Goal: Task Accomplishment & Management: Manage account settings

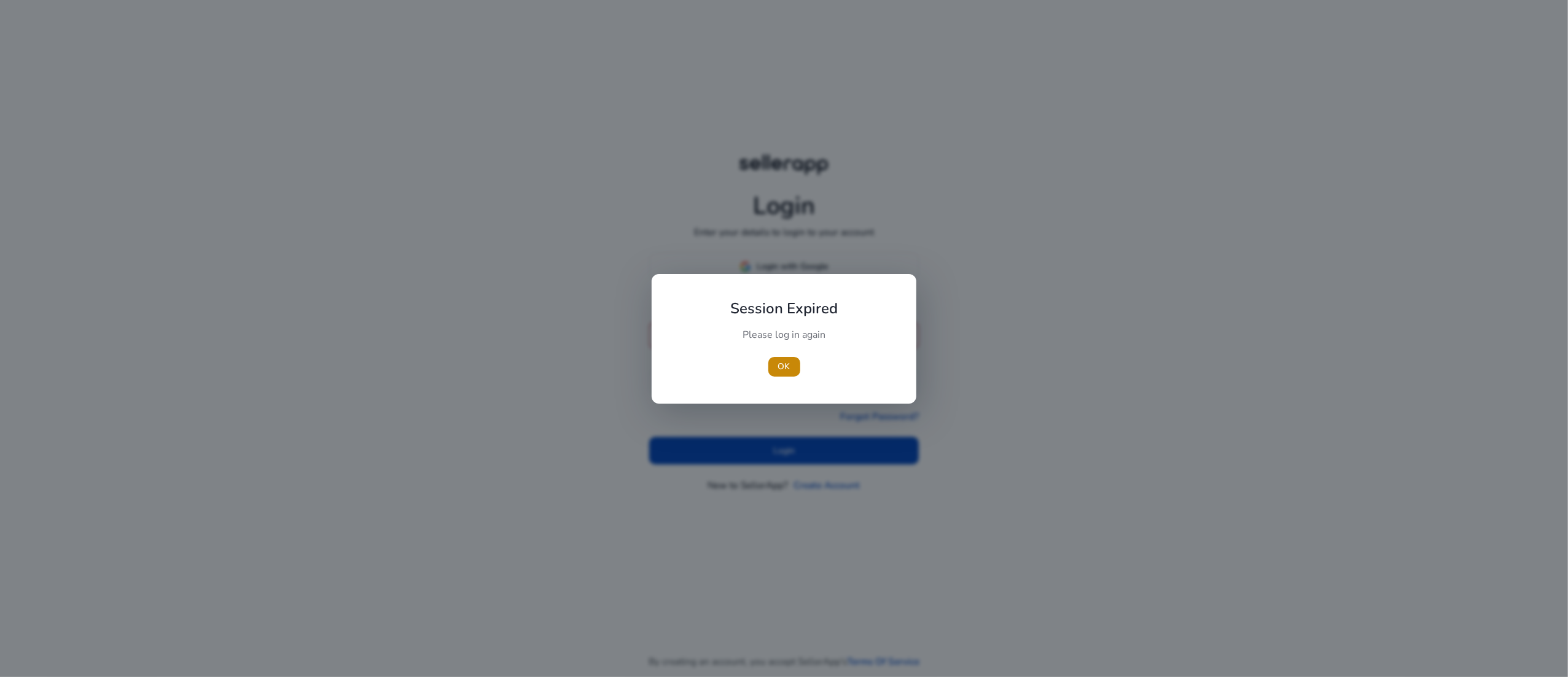
type input "**********"
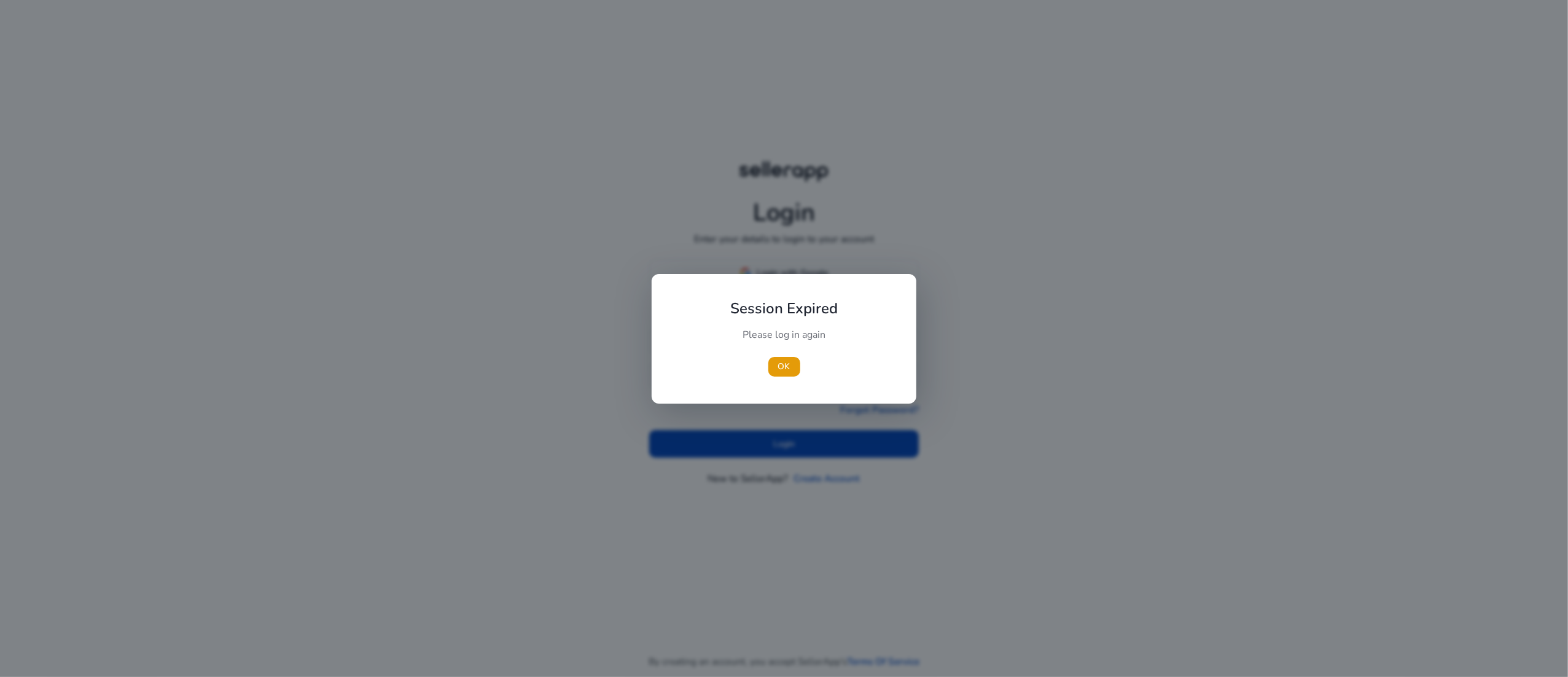
click at [767, 435] on div at bounding box center [784, 338] width 1568 height 677
click at [794, 366] on span "button" at bounding box center [784, 366] width 32 height 29
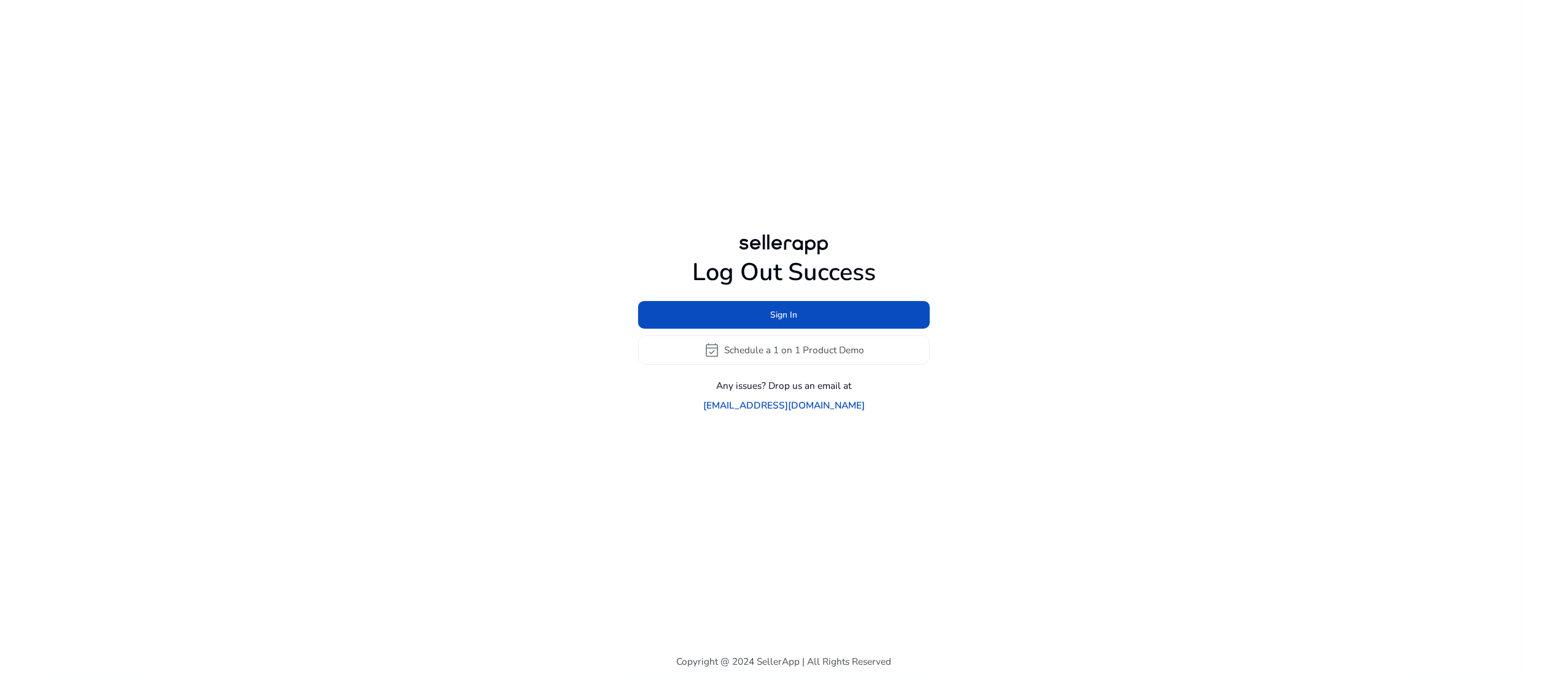
click at [804, 431] on div "Log Out Success Sign In event_available Schedule a 1 on 1 Product Demo Any issu…" at bounding box center [784, 322] width 706 height 643
click at [797, 317] on span at bounding box center [783, 314] width 291 height 29
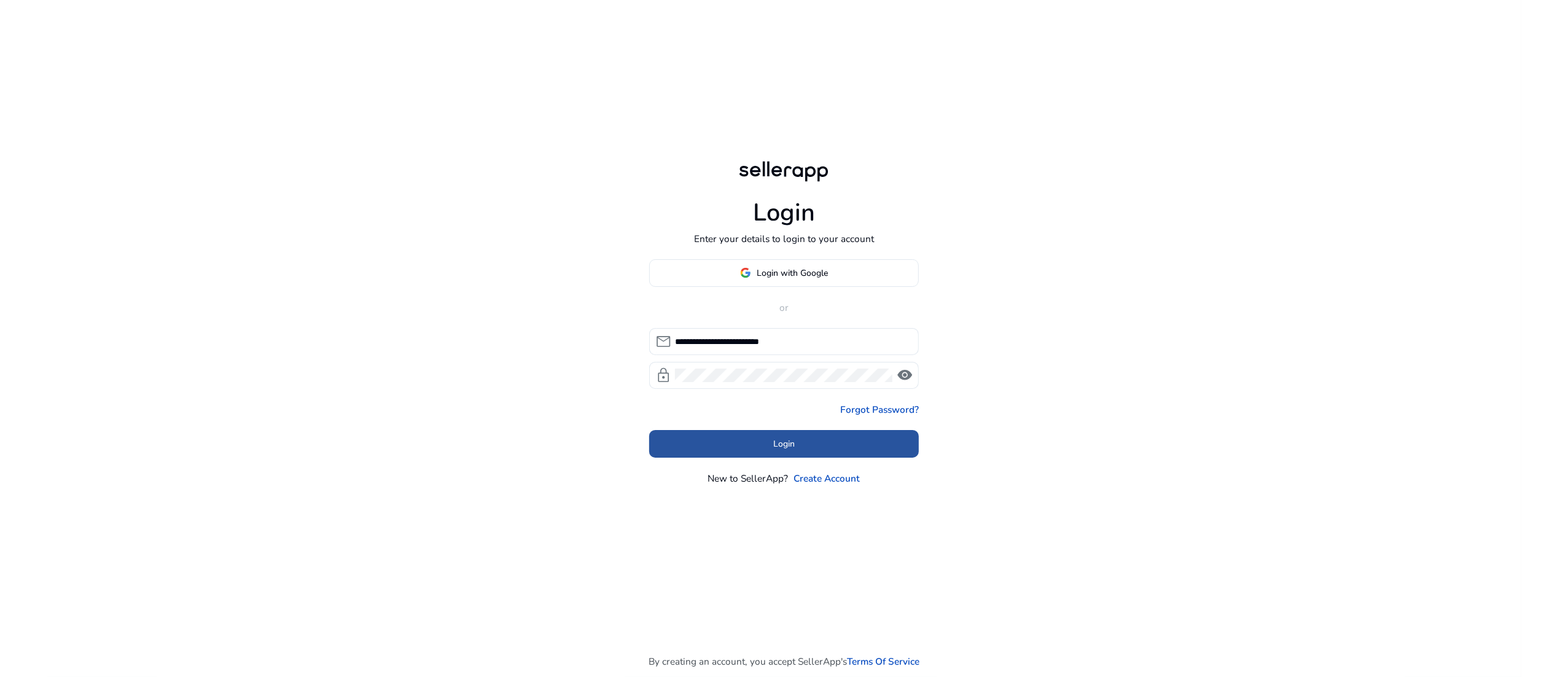
click at [821, 447] on span at bounding box center [785, 444] width 270 height 29
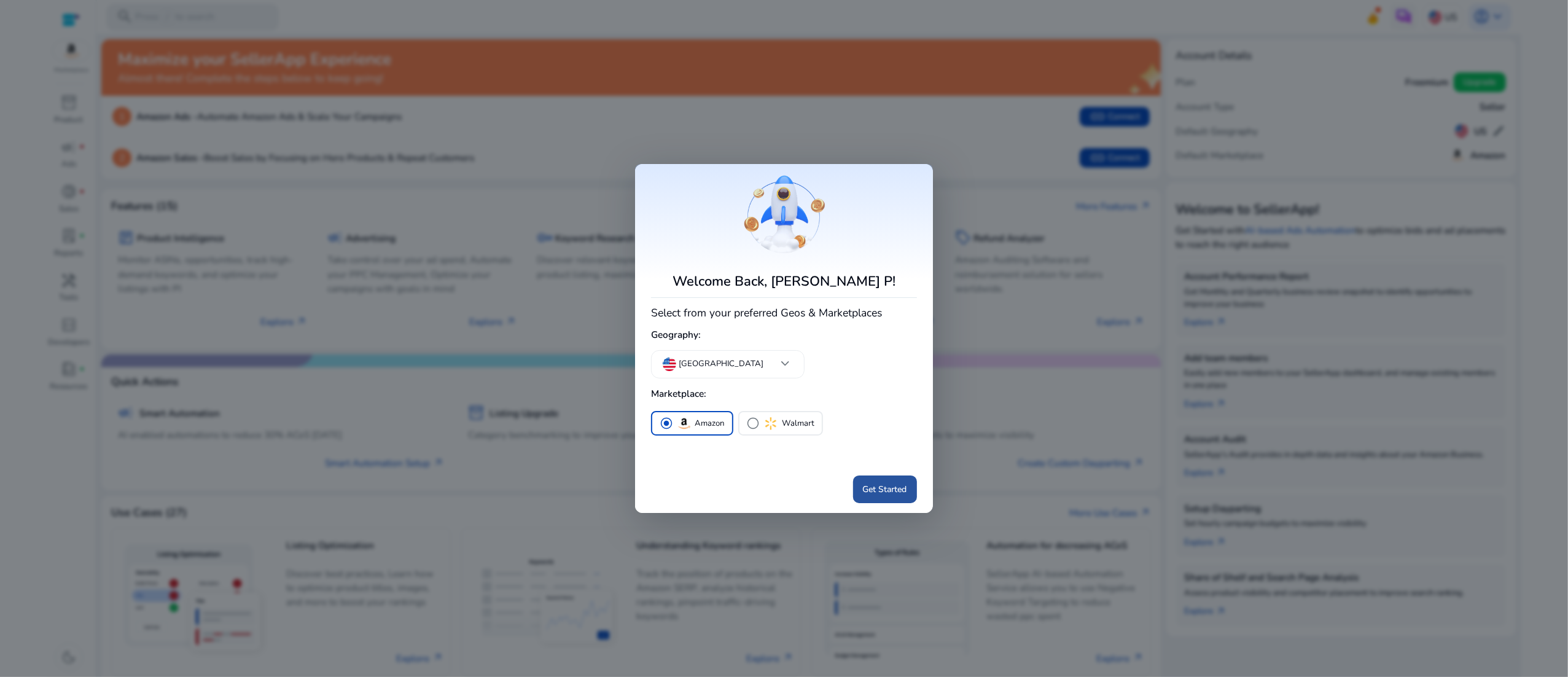
click at [887, 486] on span "Get Started" at bounding box center [885, 489] width 44 height 13
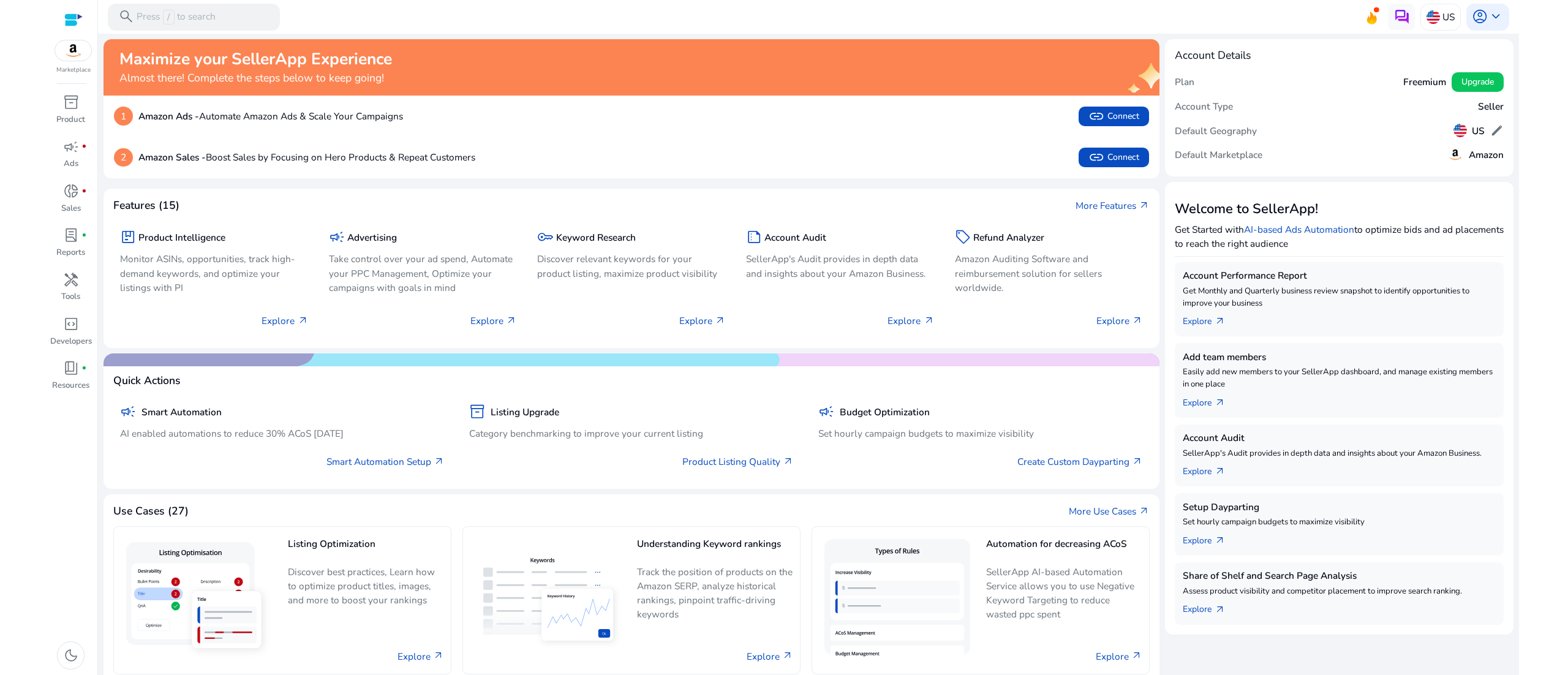
click at [1374, 12] on span at bounding box center [1376, 9] width 5 height 5
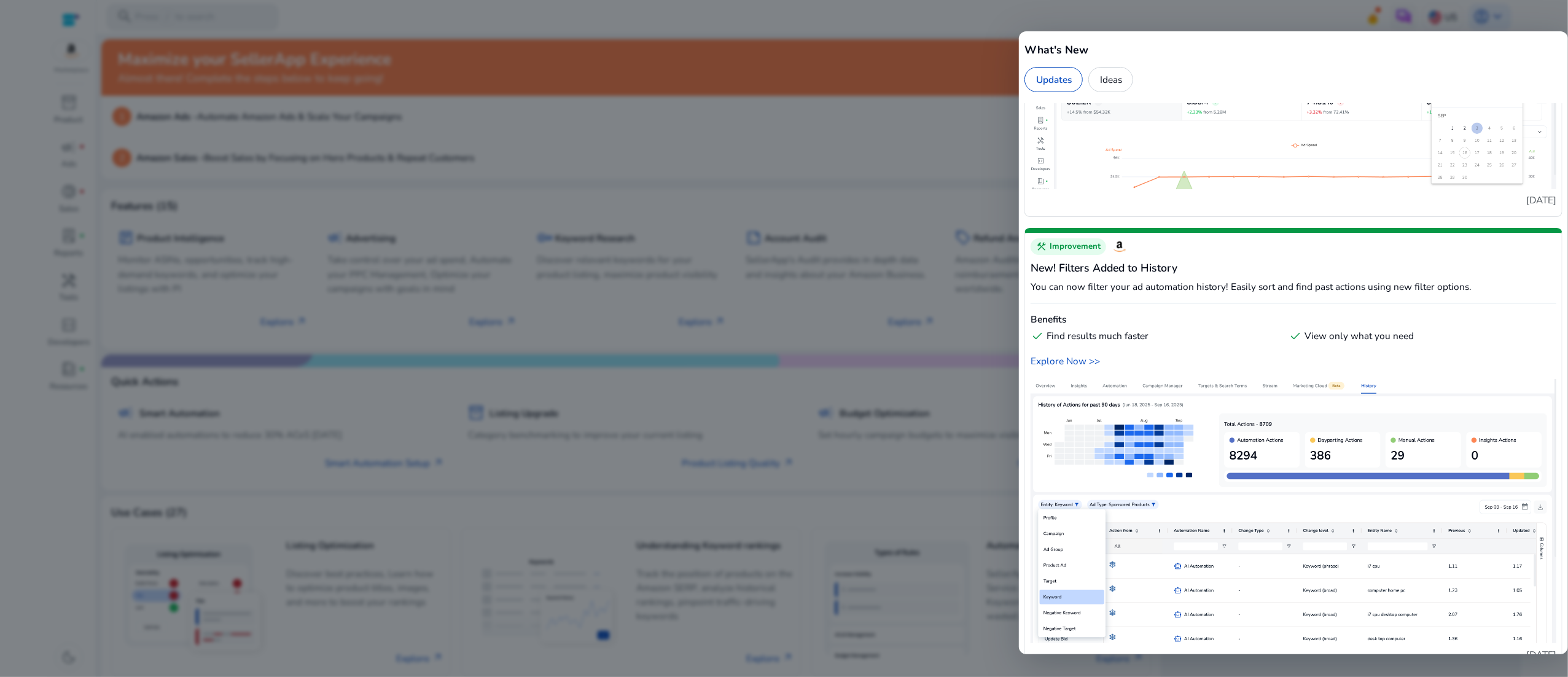
scroll to position [1670, 0]
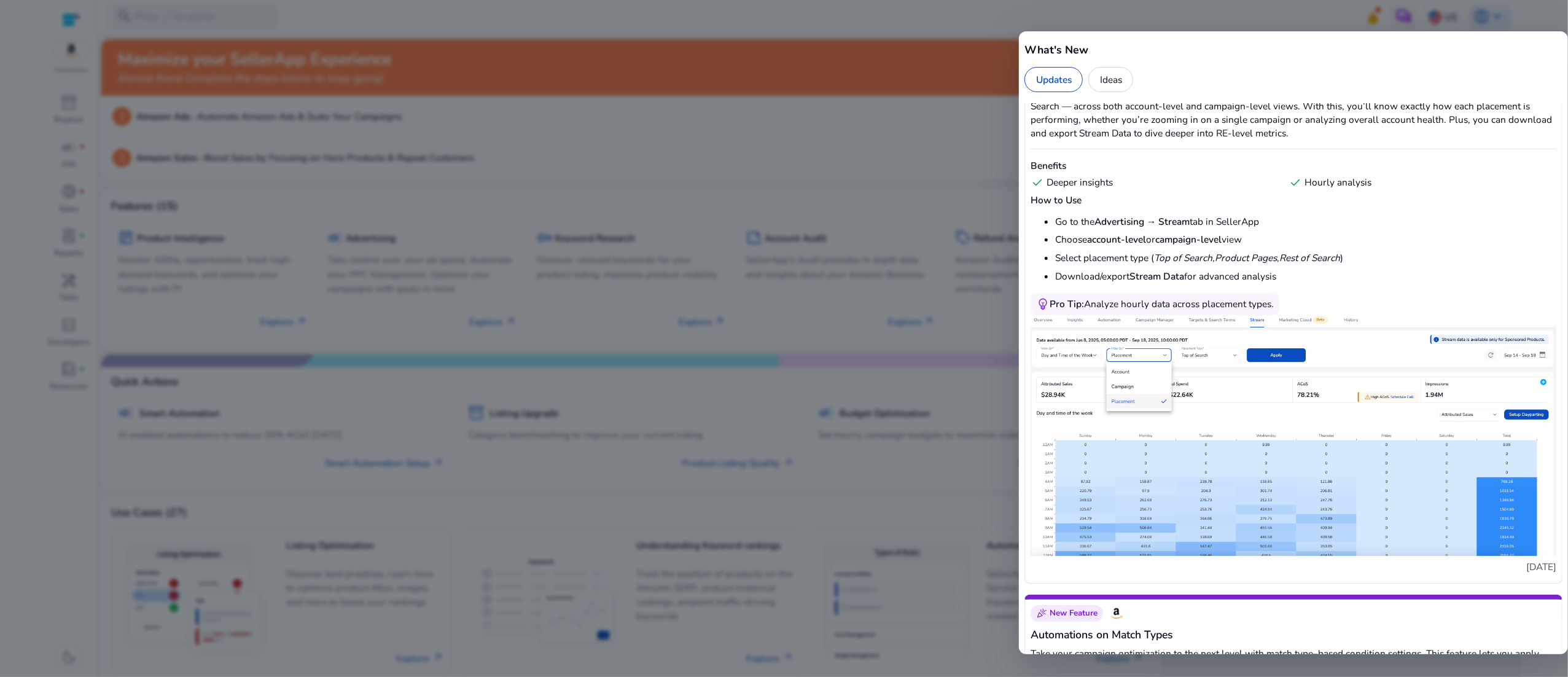
scroll to position [0, 0]
